Goal: Register for event/course

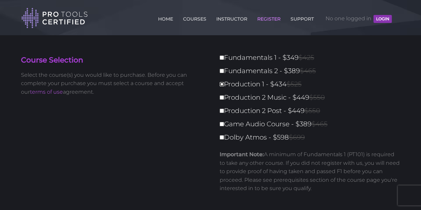
click at [221, 84] on input "Production 1 - $434 $525" at bounding box center [222, 84] width 4 height 4
checkbox input "true"
type input "434"
click at [221, 97] on input "Production 2 Music - $449 $550" at bounding box center [222, 98] width 4 height 4
checkbox input "true"
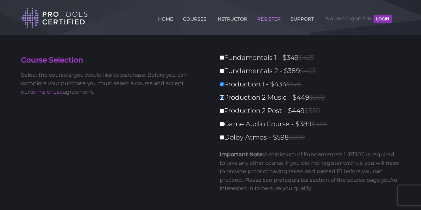
type input "883"
click at [222, 59] on input "Fundamentals 1 - $349 $425" at bounding box center [222, 58] width 4 height 4
checkbox input "true"
type input "349"
click at [222, 71] on input "Fundamentals 2 - $389 $465" at bounding box center [222, 71] width 4 height 4
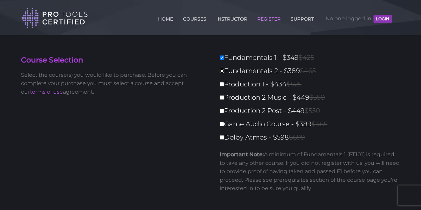
checkbox input "true"
type input "738"
click at [223, 84] on input "Production 1 - $434 $525" at bounding box center [222, 84] width 4 height 4
checkbox input "true"
type input "1172"
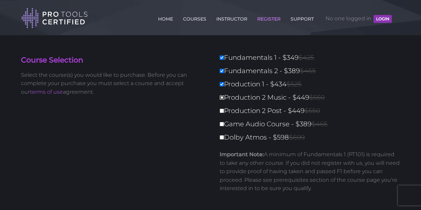
click at [221, 98] on input "Production 2 Music - $449 $550" at bounding box center [222, 98] width 4 height 4
checkbox input "true"
type input "1621"
click at [221, 110] on input "Production 2 Post - $449 $550" at bounding box center [222, 111] width 4 height 4
checkbox input "true"
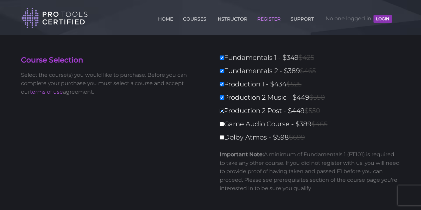
type input "2070"
click at [223, 122] on label "Game Audio Course - $389 $465" at bounding box center [312, 125] width 185 height 12
click at [223, 122] on input "Game Audio Course - $389 $465" at bounding box center [222, 124] width 4 height 4
checkbox input "true"
type input "2459"
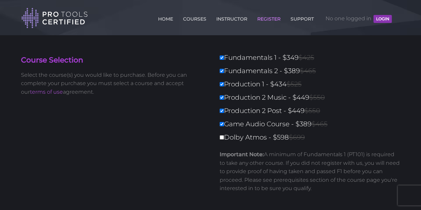
click at [222, 134] on label "Dolby Atmos - $598 $699" at bounding box center [312, 138] width 185 height 12
click at [222, 136] on input "Dolby Atmos - $598 $699" at bounding box center [222, 138] width 4 height 4
checkbox input "true"
type input "3057"
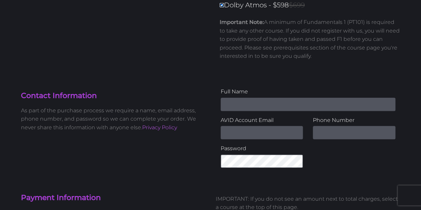
scroll to position [133, 0]
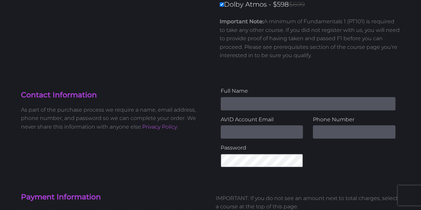
click at [257, 106] on input "Name" at bounding box center [308, 103] width 175 height 13
click at [253, 128] on input "Email Address" at bounding box center [262, 132] width 83 height 13
click at [334, 133] on input "text" at bounding box center [354, 132] width 83 height 13
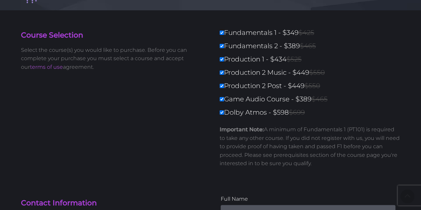
scroll to position [0, 0]
